Goal: Task Accomplishment & Management: Manage account settings

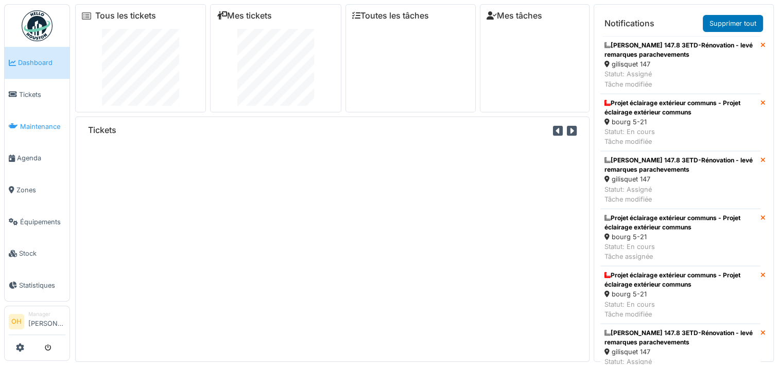
click at [29, 126] on span "Maintenance" at bounding box center [42, 127] width 45 height 10
click at [29, 153] on span "Agenda" at bounding box center [41, 158] width 48 height 10
click at [23, 90] on span "Tickets" at bounding box center [42, 95] width 46 height 10
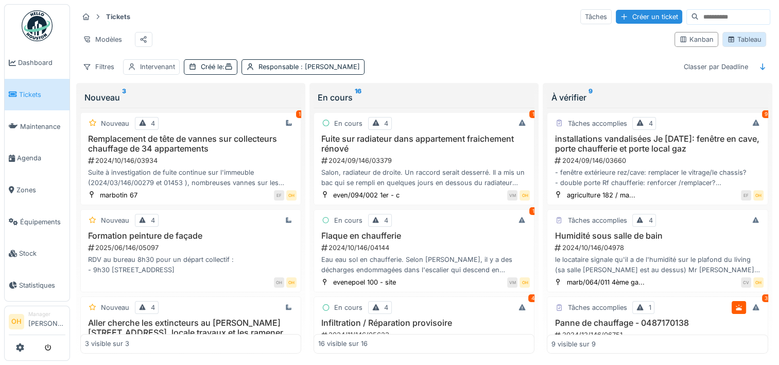
click at [728, 43] on div "Tableau" at bounding box center [744, 40] width 35 height 10
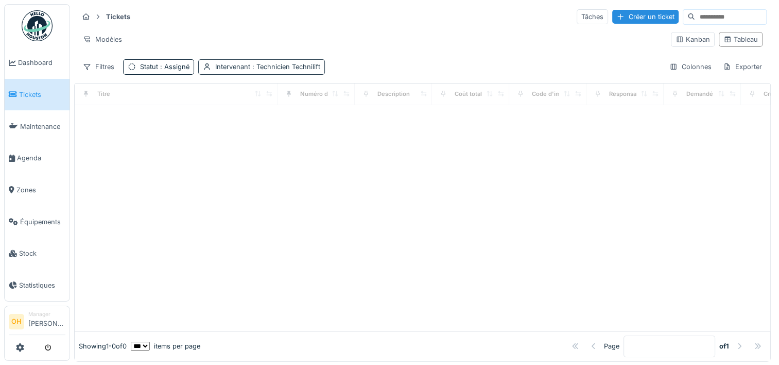
click at [253, 66] on span ": Technicien Technilift" at bounding box center [285, 67] width 70 height 8
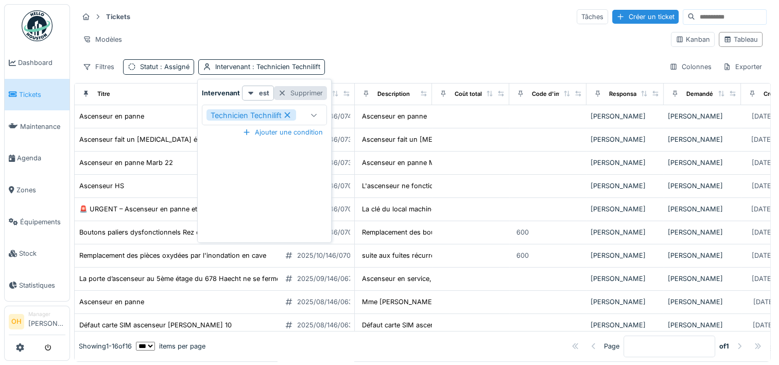
click at [299, 95] on div "Supprimer" at bounding box center [300, 93] width 53 height 14
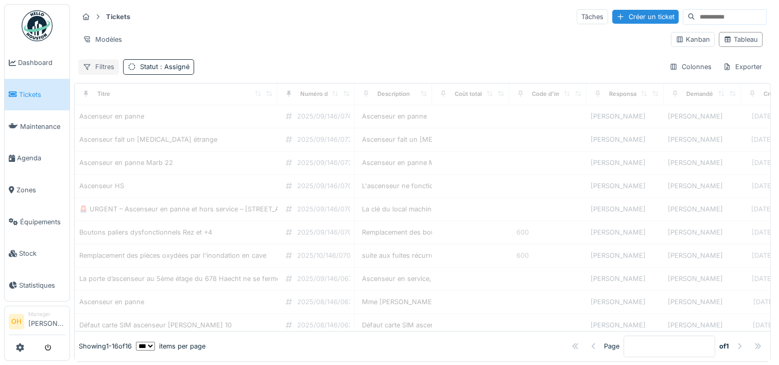
click at [97, 67] on div "Filtres" at bounding box center [98, 66] width 41 height 15
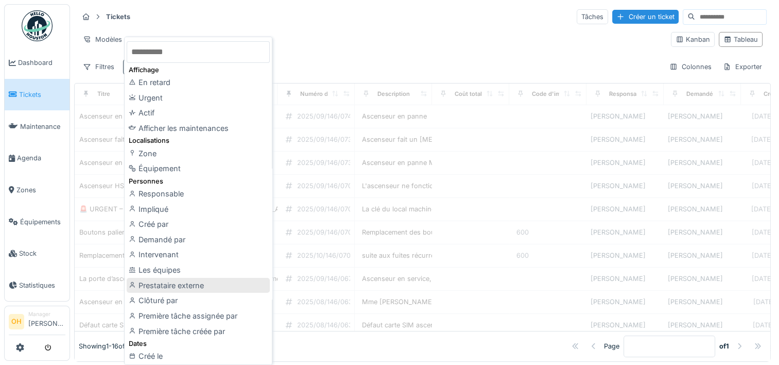
click at [214, 284] on div "Prestataire externe" at bounding box center [198, 285] width 143 height 15
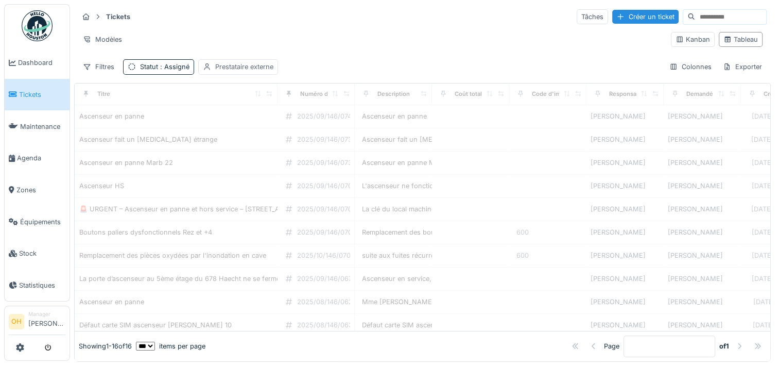
click at [233, 60] on div "Prestataire externe" at bounding box center [238, 66] width 80 height 15
click at [244, 119] on div "Prestataire externe" at bounding box center [247, 115] width 80 height 11
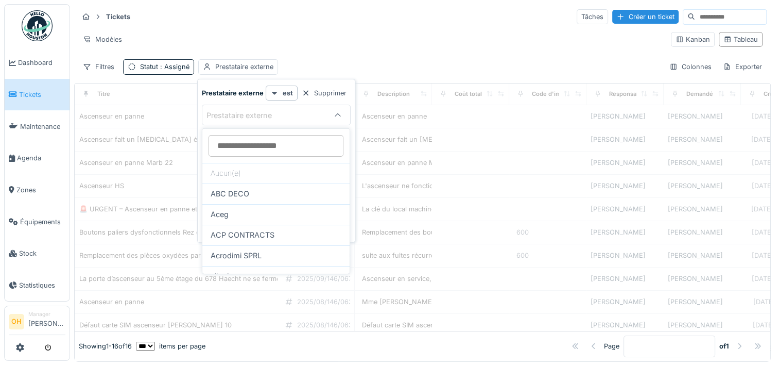
click at [233, 147] on externe_E2MTE at bounding box center [276, 146] width 135 height 22
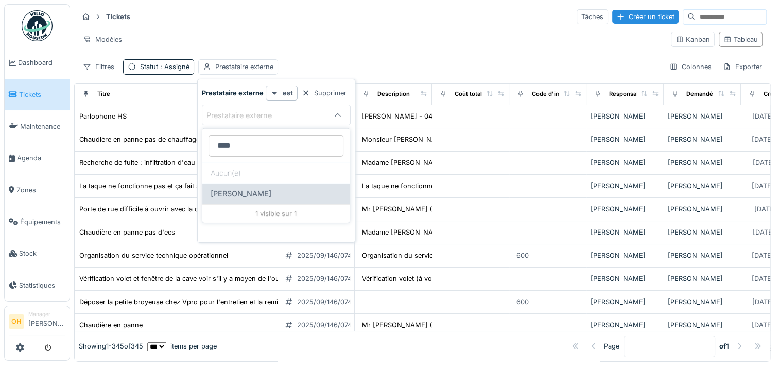
type externe_E2MTE "****"
click at [239, 193] on span "Dani Concept" at bounding box center [241, 193] width 61 height 11
type input "****"
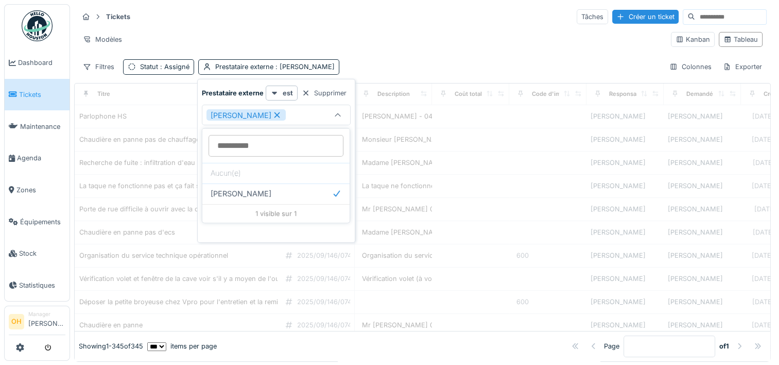
click at [372, 21] on div "Tickets Tâches Créer un ticket" at bounding box center [422, 16] width 689 height 17
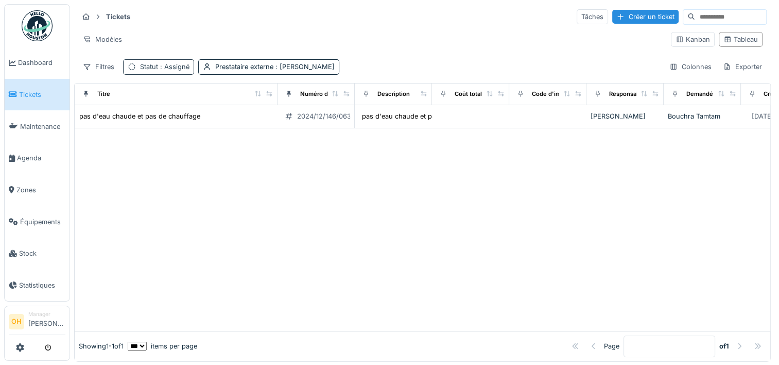
click at [145, 67] on div "Statut : Assigné" at bounding box center [164, 67] width 49 height 10
click at [169, 114] on icon at bounding box center [170, 115] width 6 height 6
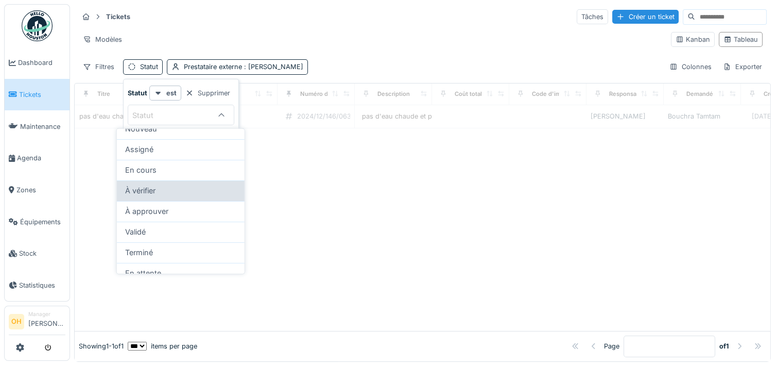
scroll to position [61, 0]
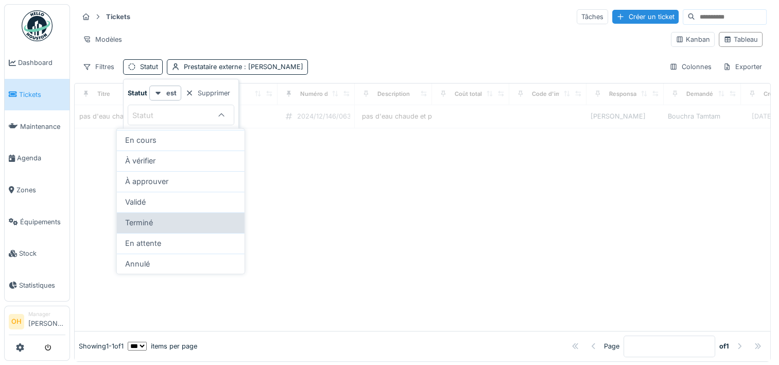
click at [149, 219] on span "Terminé" at bounding box center [139, 222] width 28 height 11
type input "******"
click at [309, 27] on div "Tickets Tâches Créer un ticket Modèles Kanban Tableau Filtres Statut Prestatair…" at bounding box center [422, 41] width 697 height 75
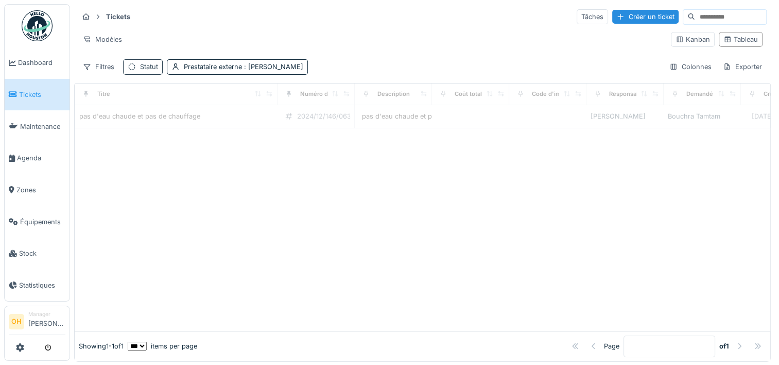
click at [141, 64] on div "Statut" at bounding box center [149, 67] width 18 height 10
click at [147, 117] on div "Statut" at bounding box center [150, 115] width 36 height 11
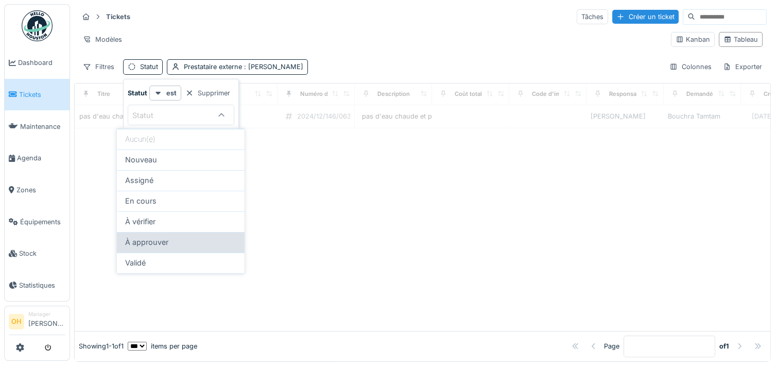
type input "******"
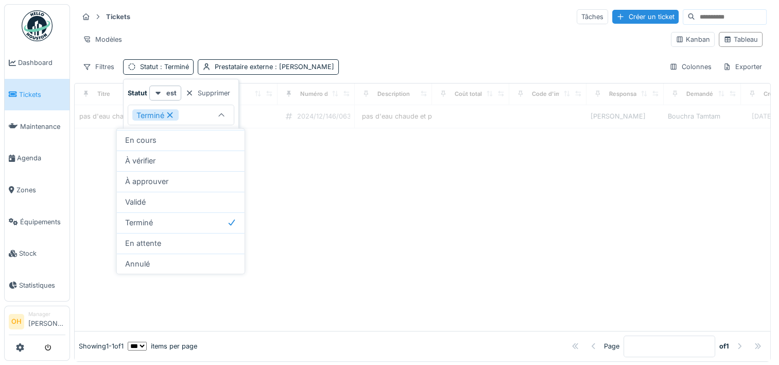
click at [307, 25] on div "Tickets Tâches Créer un ticket Modèles Kanban Tableau Filtres Statut : Terminé …" at bounding box center [422, 41] width 697 height 75
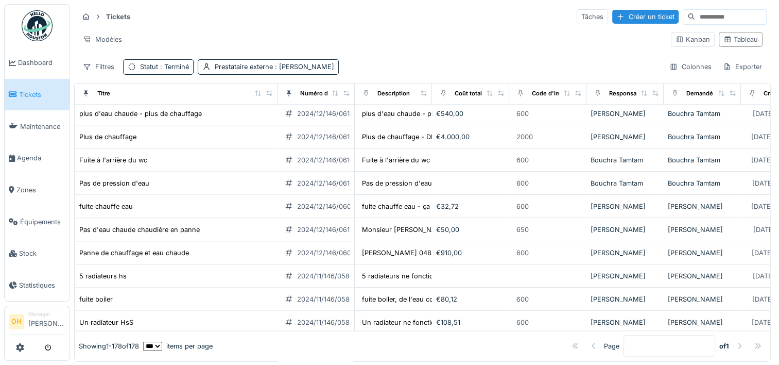
scroll to position [1494, 0]
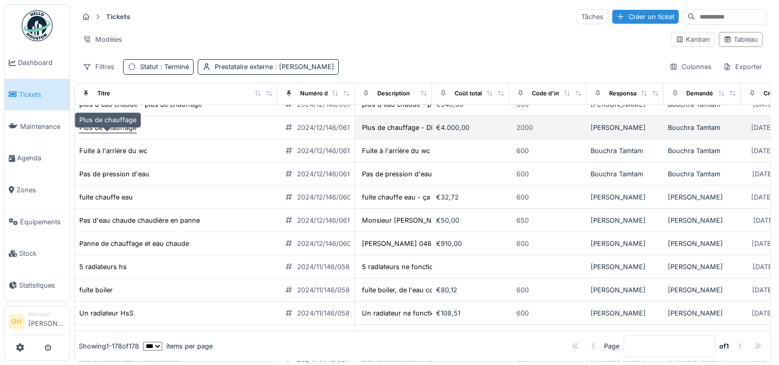
click at [89, 132] on div "Plus de chauffage" at bounding box center [107, 128] width 57 height 10
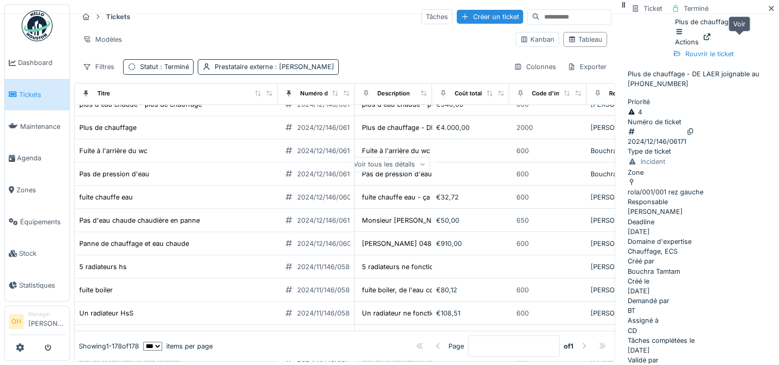
click at [711, 39] on icon at bounding box center [707, 36] width 8 height 7
click at [769, 11] on icon at bounding box center [771, 8] width 5 height 5
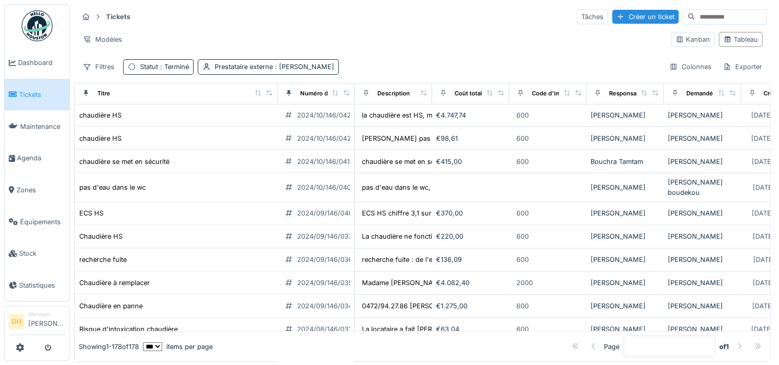
scroll to position [2524, 0]
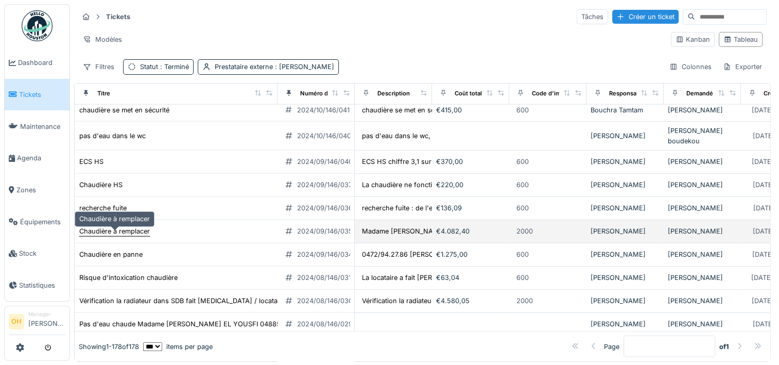
click at [117, 236] on div "Chaudière à remplacer" at bounding box center [114, 231] width 71 height 10
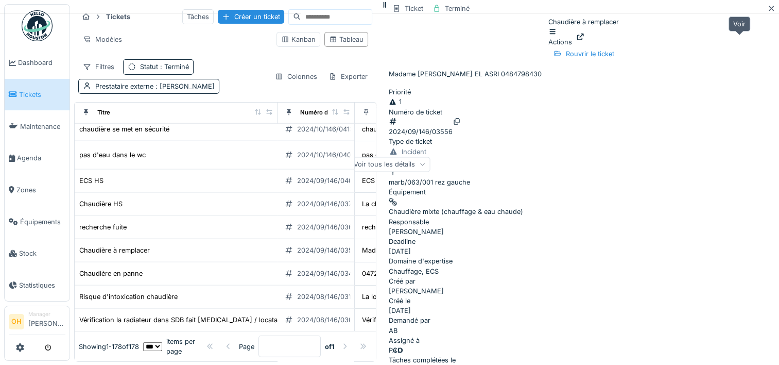
click at [619, 44] on div "Chaudière à remplacer Actions" at bounding box center [584, 32] width 71 height 30
click at [585, 40] on icon at bounding box center [580, 36] width 8 height 7
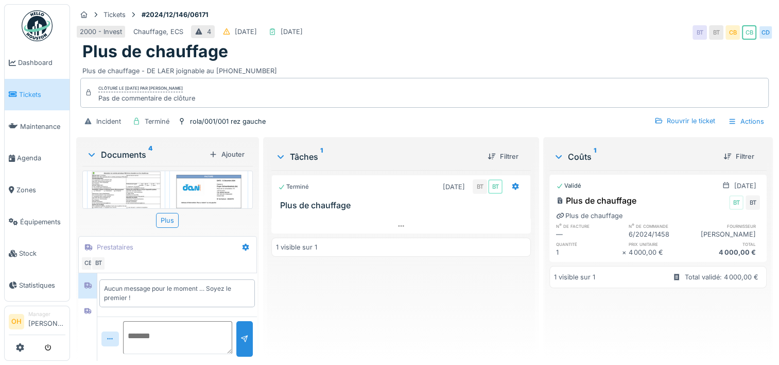
scroll to position [163, 0]
click at [197, 180] on img at bounding box center [208, 202] width 73 height 104
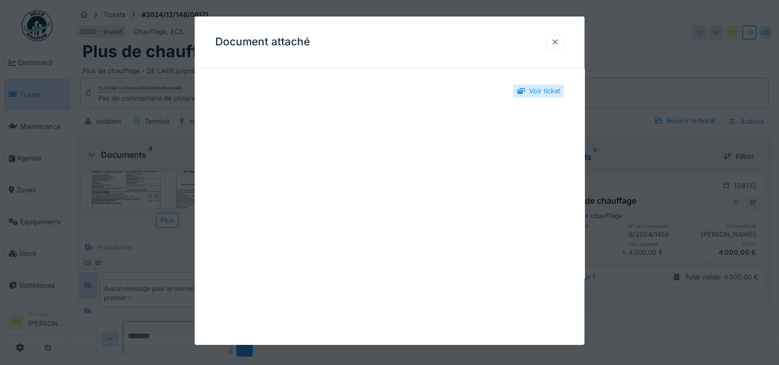
click at [554, 47] on div at bounding box center [555, 42] width 18 height 15
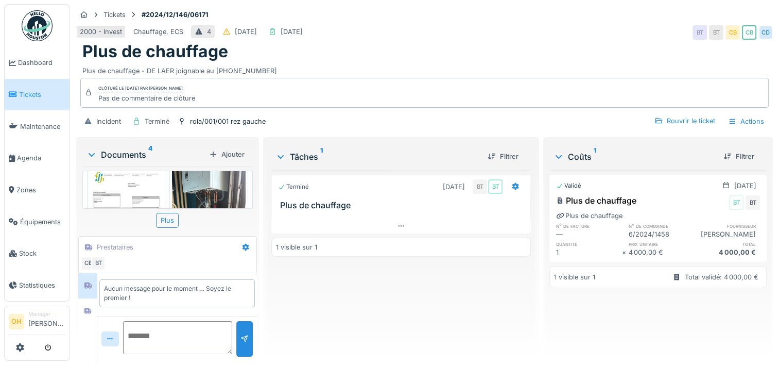
scroll to position [0, 0]
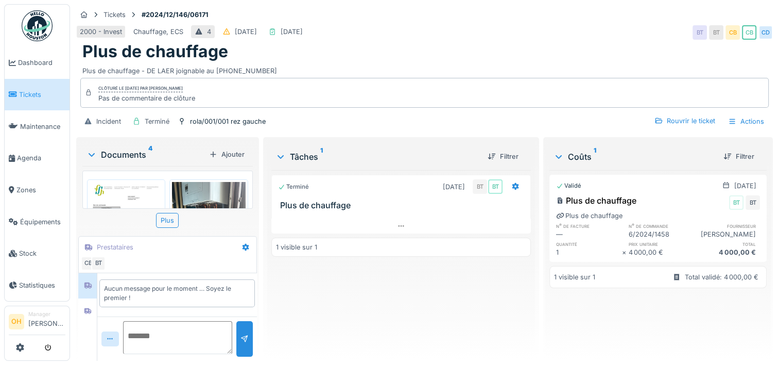
click at [193, 188] on img at bounding box center [208, 231] width 73 height 98
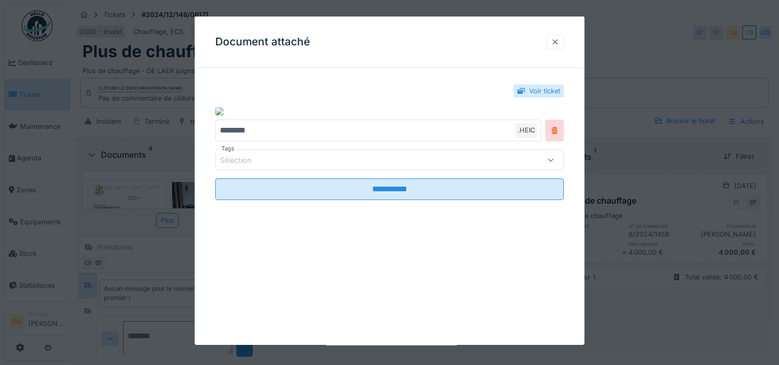
click at [559, 46] on div at bounding box center [555, 42] width 8 height 10
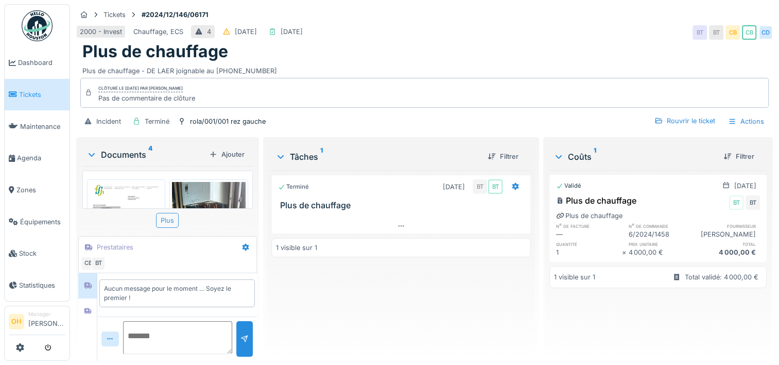
click at [167, 219] on div "Plus" at bounding box center [167, 220] width 23 height 15
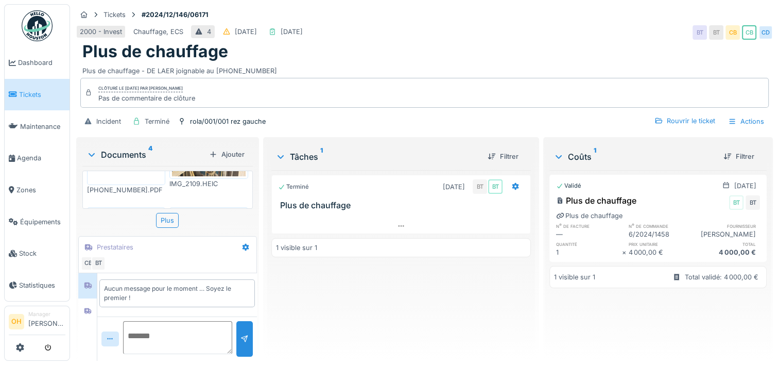
scroll to position [52, 0]
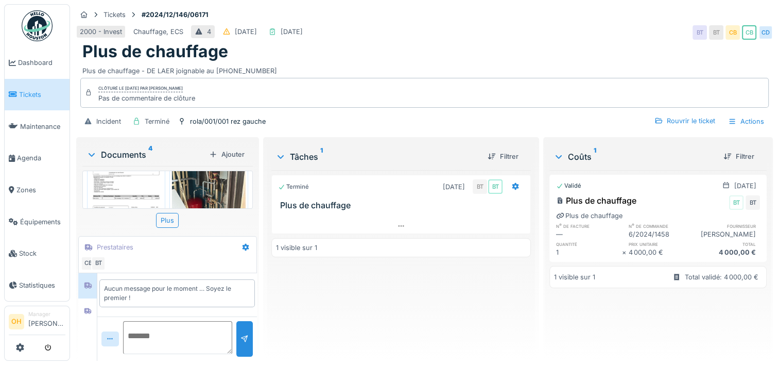
click at [192, 193] on img at bounding box center [208, 179] width 73 height 98
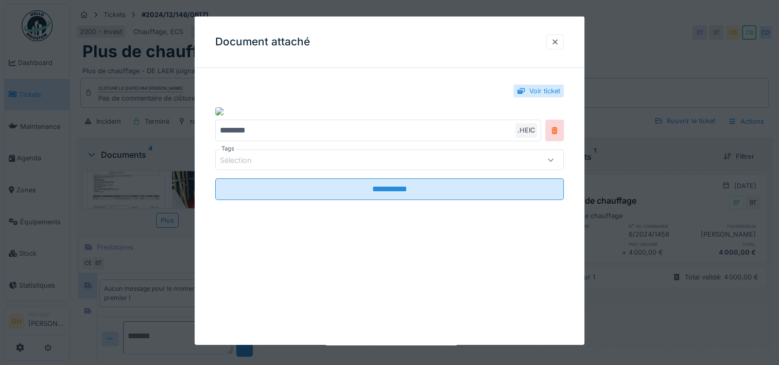
click at [532, 91] on div "Voir ticket" at bounding box center [539, 90] width 50 height 13
drag, startPoint x: 562, startPoint y: 45, endPoint x: 543, endPoint y: 58, distance: 23.0
click at [559, 45] on div at bounding box center [555, 42] width 8 height 10
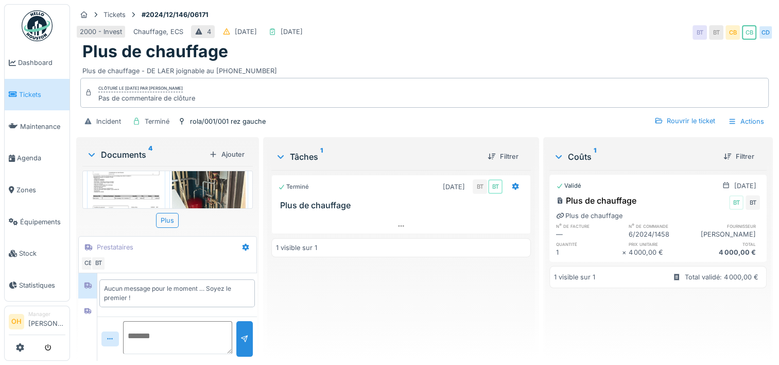
click at [140, 192] on img at bounding box center [126, 182] width 73 height 104
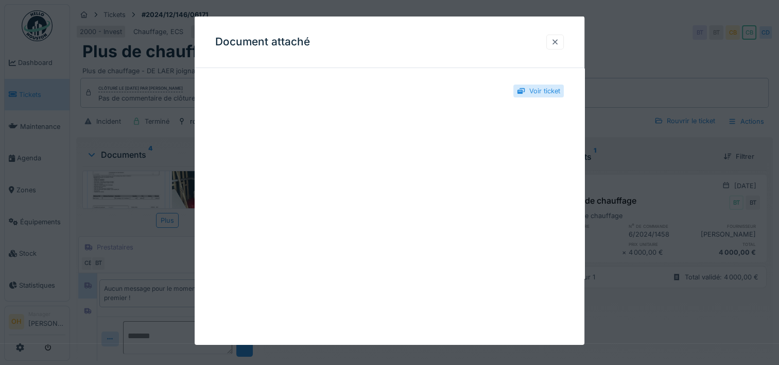
click at [559, 41] on div at bounding box center [555, 42] width 8 height 10
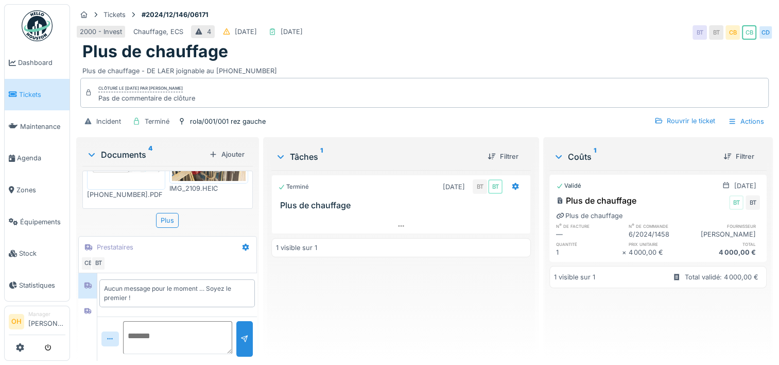
scroll to position [103, 0]
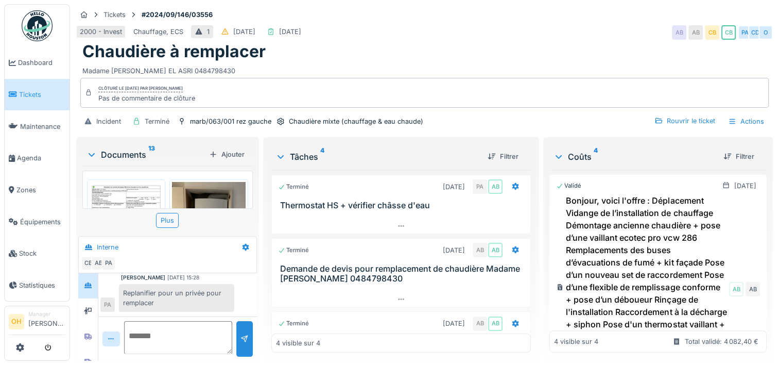
scroll to position [52, 0]
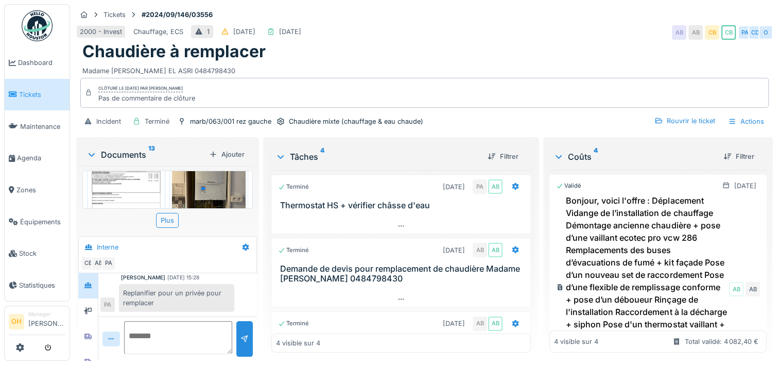
click at [198, 189] on img at bounding box center [208, 179] width 73 height 98
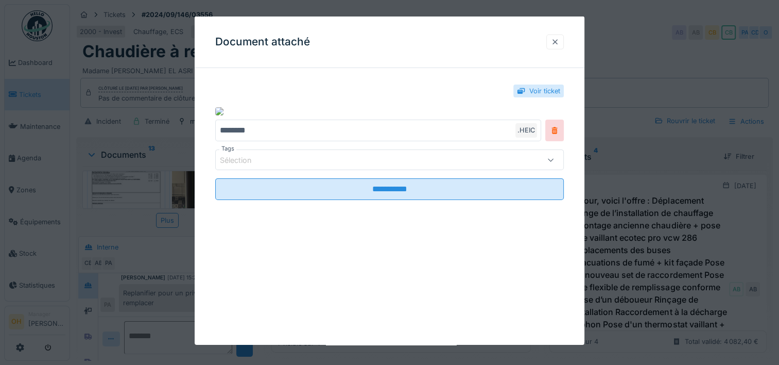
click at [558, 37] on div at bounding box center [555, 42] width 8 height 10
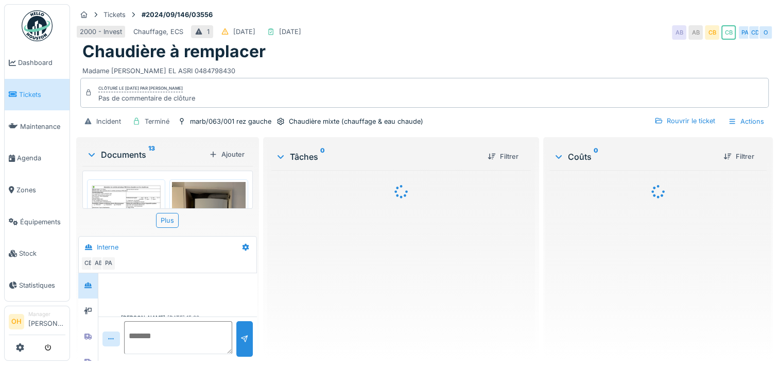
scroll to position [346, 0]
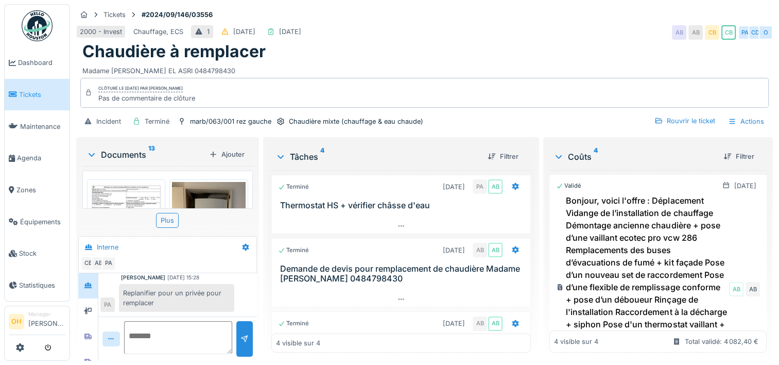
click at [197, 192] on img at bounding box center [208, 231] width 73 height 98
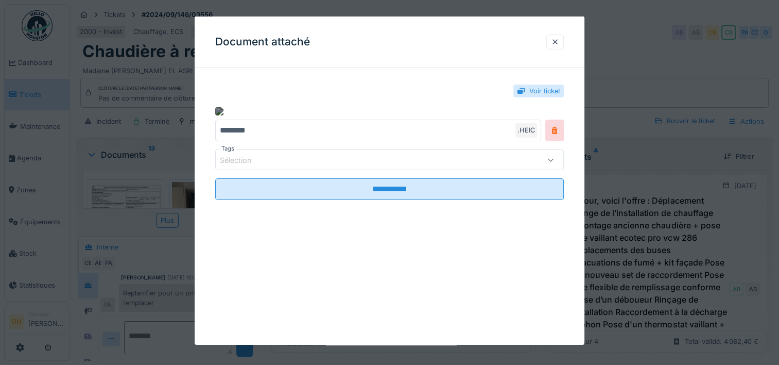
click at [217, 109] on div "**********" at bounding box center [390, 152] width 390 height 152
click at [217, 109] on img at bounding box center [219, 111] width 8 height 8
click at [557, 43] on div at bounding box center [555, 42] width 8 height 10
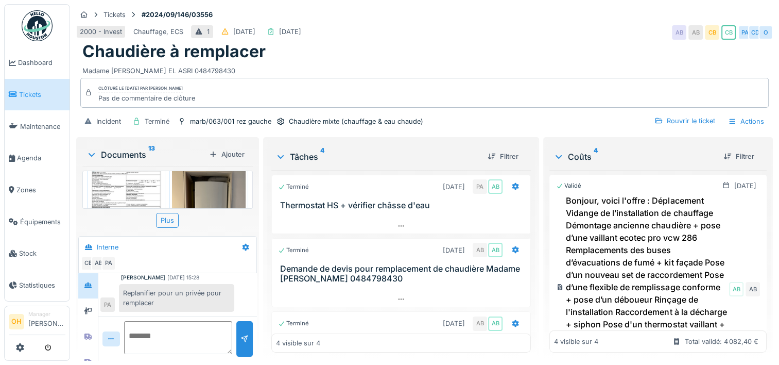
scroll to position [0, 0]
